Goal: Information Seeking & Learning: Check status

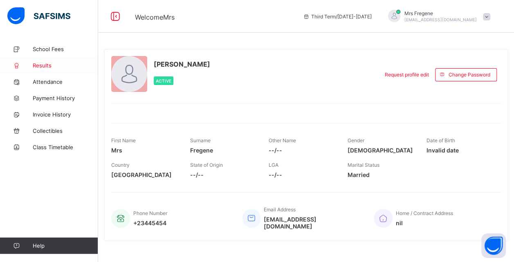
click at [43, 65] on span "Results" at bounding box center [65, 65] width 65 height 7
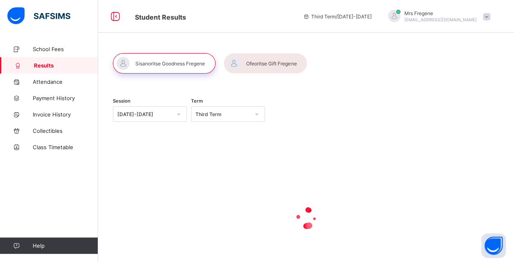
click at [264, 64] on div at bounding box center [265, 63] width 83 height 20
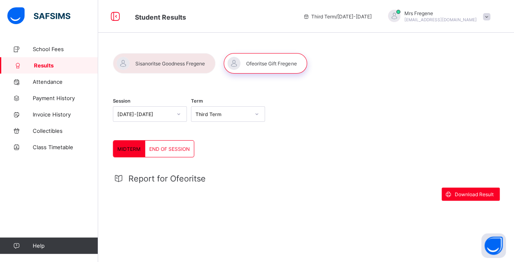
click at [184, 51] on div "Session [DATE]-[DATE] Term Third Term MIDTERM END OF SESSION MIDTERM END OF SES…" at bounding box center [306, 149] width 416 height 217
click at [174, 150] on span "END OF SESSION" at bounding box center [169, 149] width 40 height 6
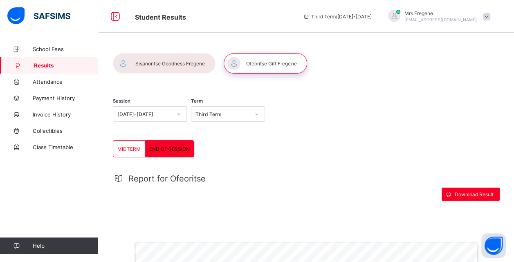
click at [490, 13] on span at bounding box center [486, 16] width 7 height 7
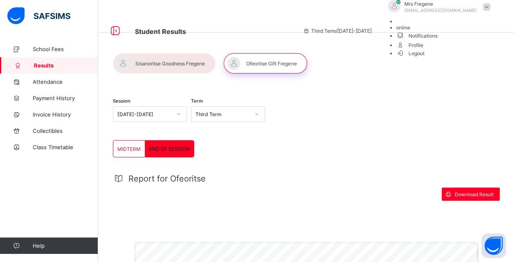
click at [424, 58] on span "Logout" at bounding box center [410, 53] width 28 height 9
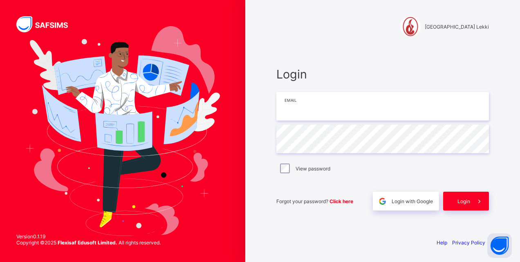
type input "**********"
